Goal: Navigation & Orientation: Find specific page/section

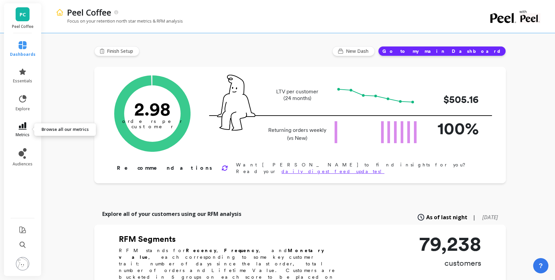
click at [19, 123] on icon at bounding box center [23, 125] width 8 height 7
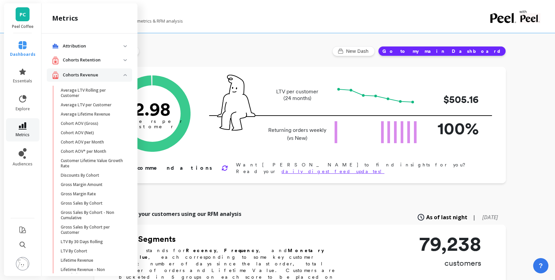
scroll to position [72, 0]
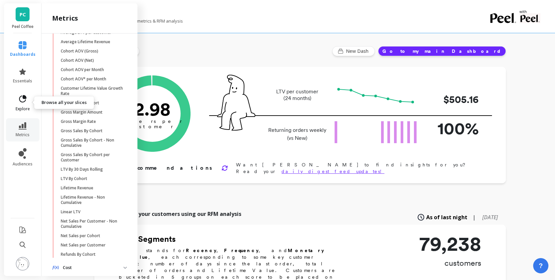
click at [22, 98] on icon at bounding box center [22, 98] width 9 height 9
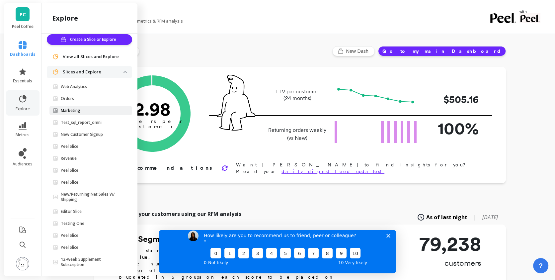
scroll to position [0, 0]
click at [388, 237] on polygon "Close survey" at bounding box center [389, 235] width 4 height 4
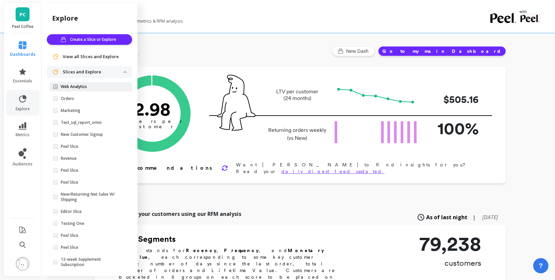
click at [98, 88] on span "Web Analytics" at bounding box center [88, 86] width 71 height 5
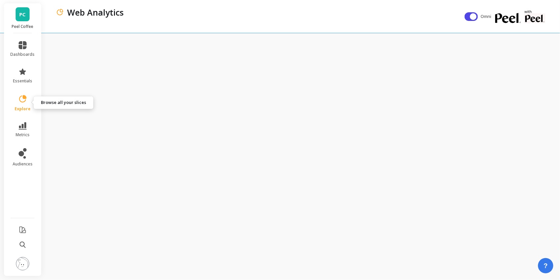
click at [27, 104] on link "explore" at bounding box center [23, 102] width 24 height 17
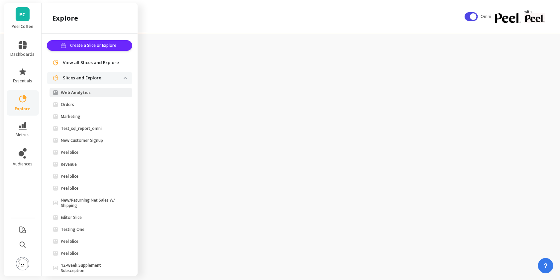
scroll to position [6, 0]
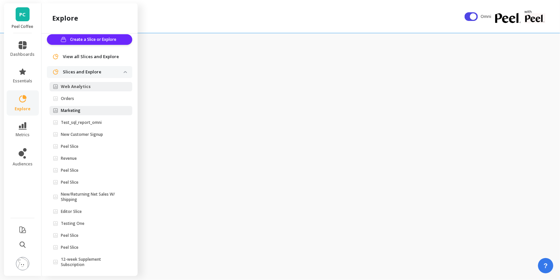
click at [83, 111] on span "Marketing" at bounding box center [88, 110] width 71 height 5
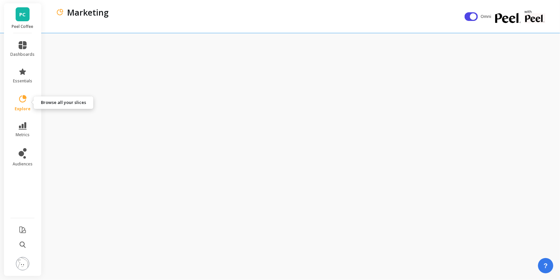
click at [23, 100] on icon at bounding box center [22, 98] width 9 height 9
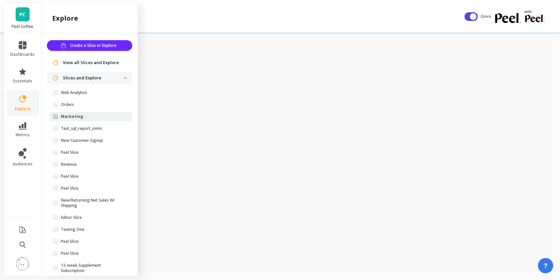
scroll to position [6, 0]
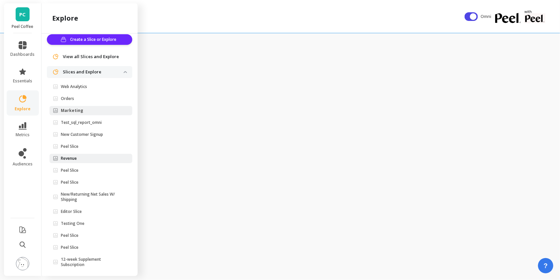
click at [85, 158] on span "Revenue" at bounding box center [88, 158] width 71 height 5
